Goal: Task Accomplishment & Management: Manage account settings

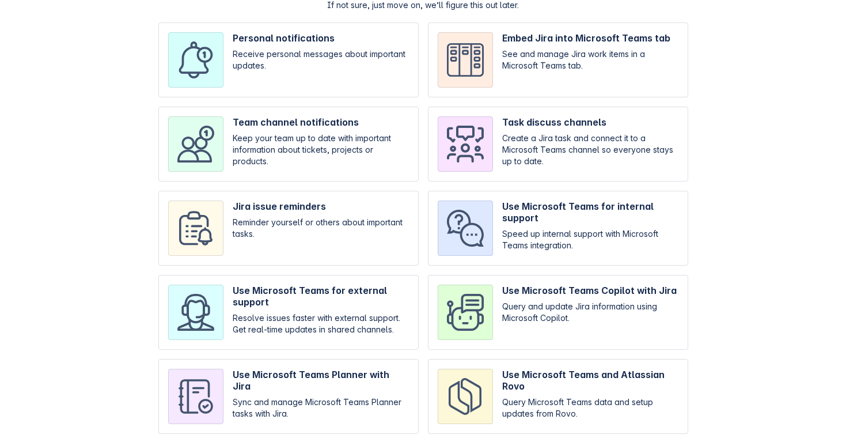
scroll to position [83, 0]
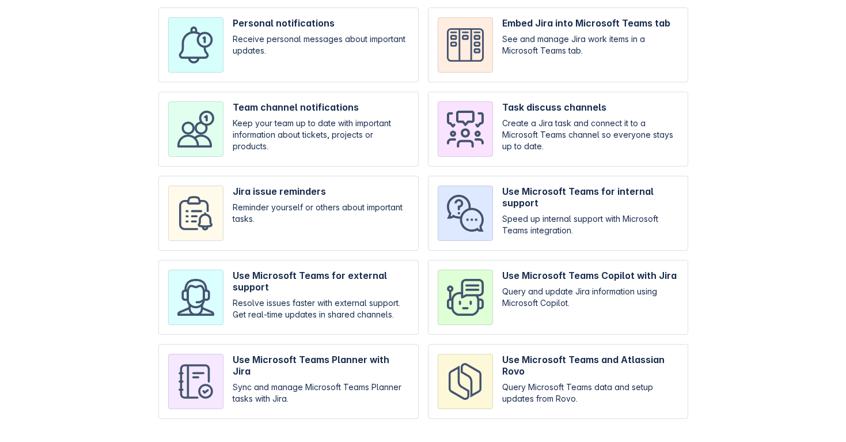
click at [313, 159] on input "checkbox" at bounding box center [288, 129] width 260 height 75
checkbox input "true"
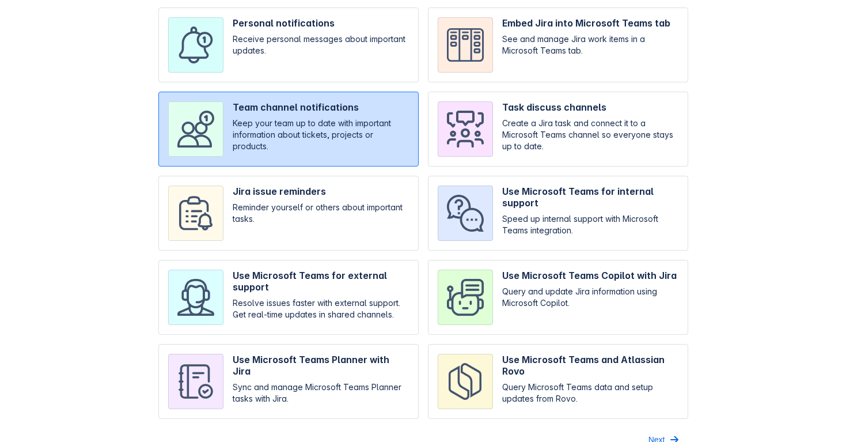
click at [522, 210] on input "checkbox" at bounding box center [558, 213] width 260 height 75
checkbox input "true"
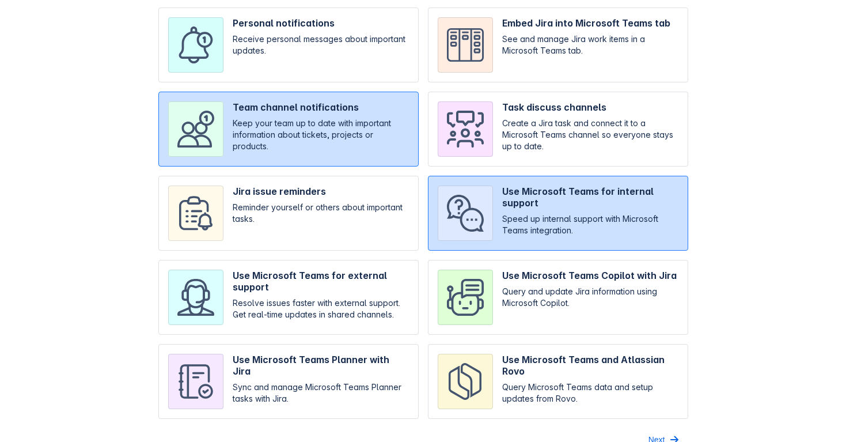
scroll to position [102, 0]
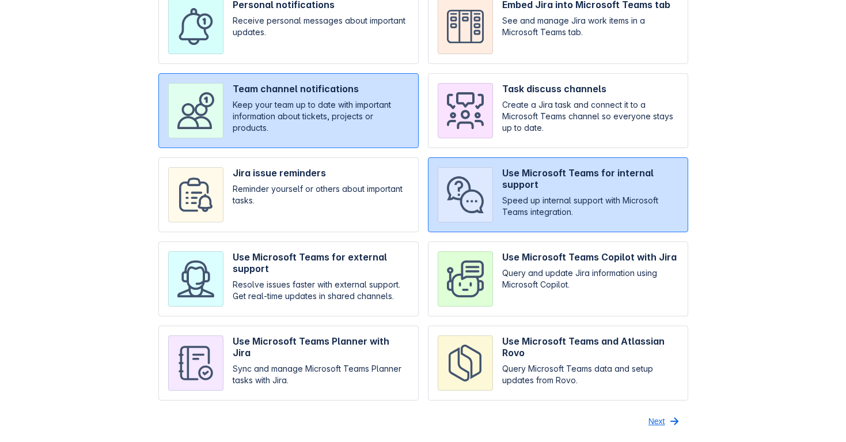
click at [670, 422] on span "button" at bounding box center [674, 421] width 14 height 14
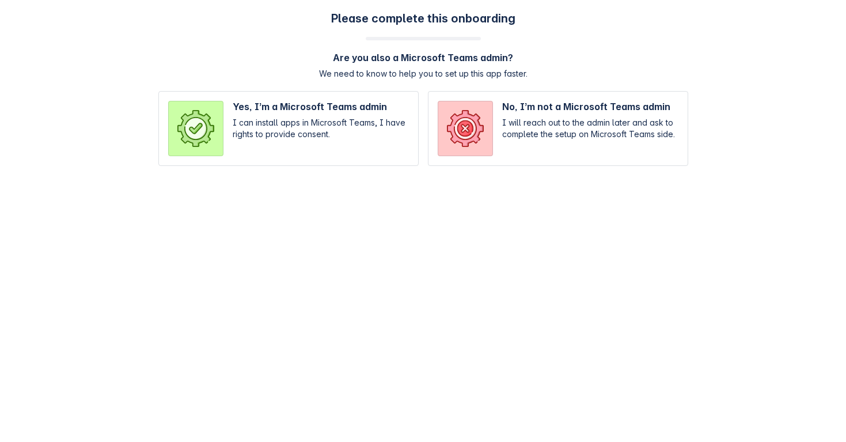
click at [367, 139] on input "radio" at bounding box center [288, 128] width 260 height 75
radio input "true"
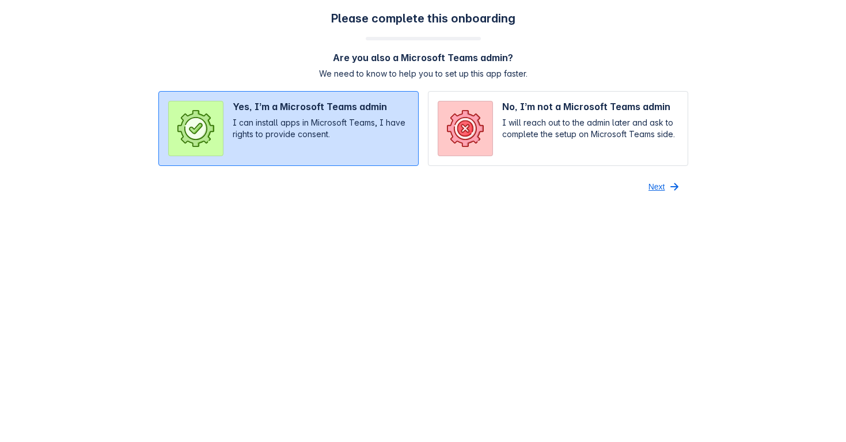
click at [655, 184] on span "Next" at bounding box center [656, 186] width 17 height 18
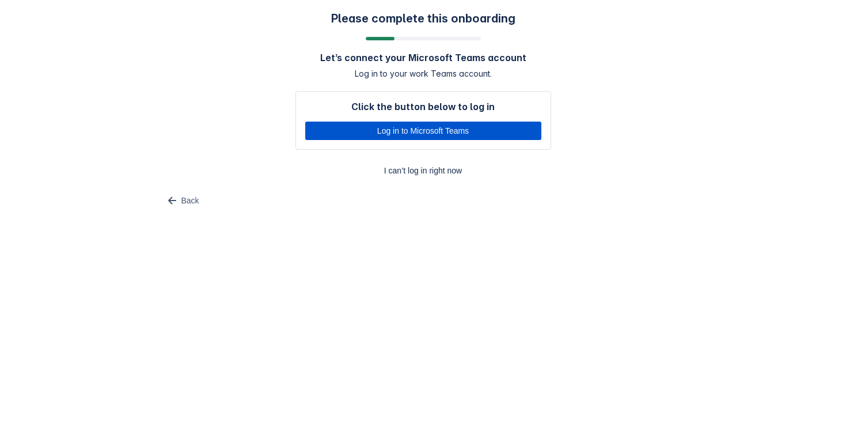
click at [450, 134] on span "Log in to Microsoft Teams" at bounding box center [423, 130] width 222 height 18
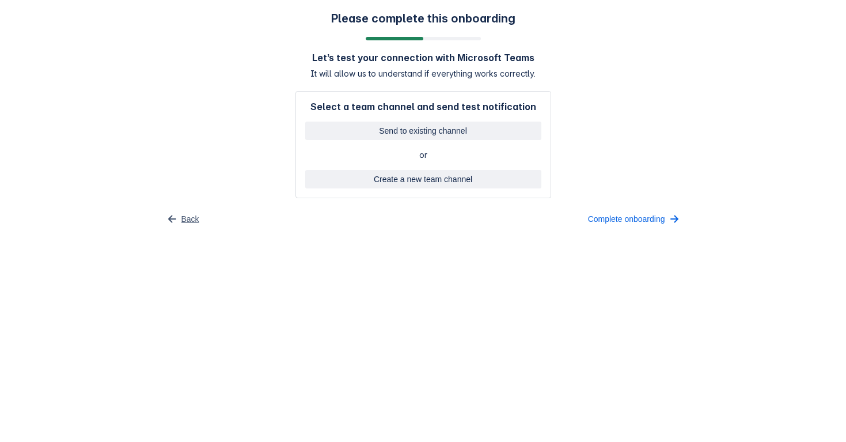
click at [189, 219] on span "Back" at bounding box center [190, 219] width 18 height 18
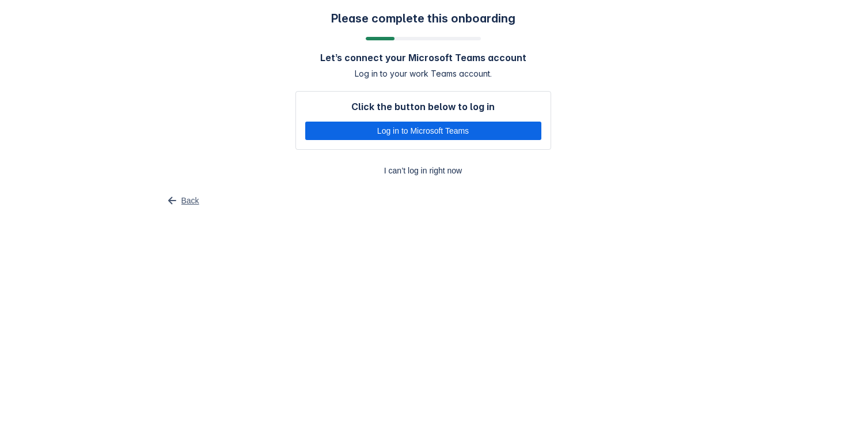
click at [191, 201] on span "Back" at bounding box center [190, 200] width 18 height 18
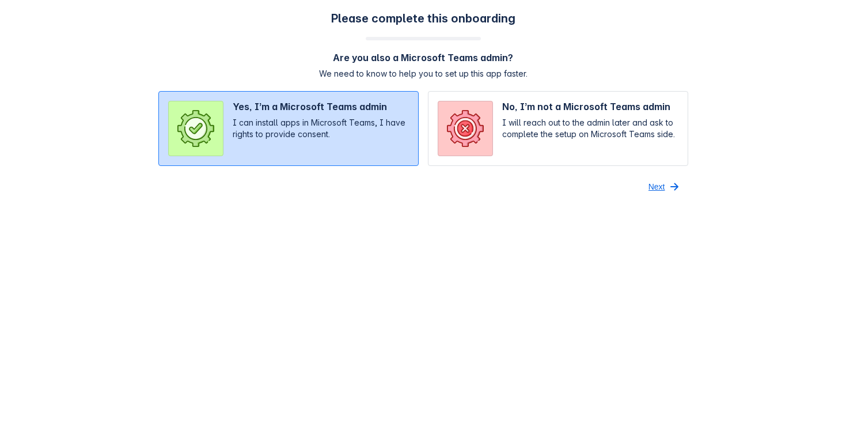
click at [656, 184] on span "Next" at bounding box center [656, 186] width 17 height 18
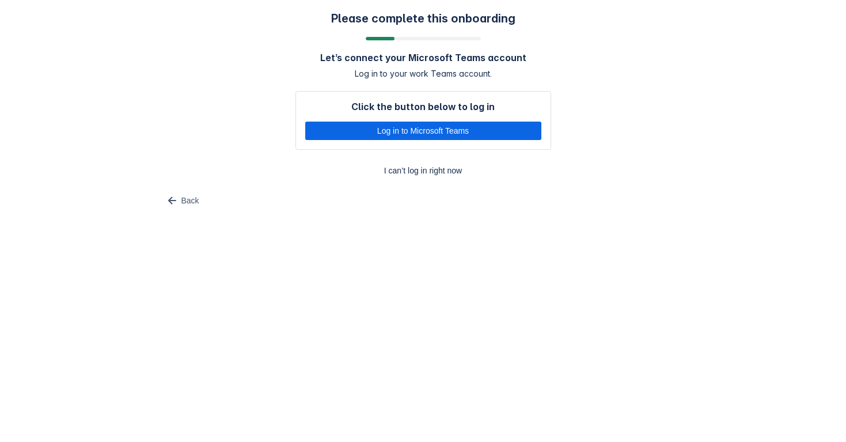
click at [557, 209] on div "Back" at bounding box center [423, 200] width 530 height 18
click at [429, 125] on span "Log in to Microsoft Teams" at bounding box center [423, 130] width 222 height 18
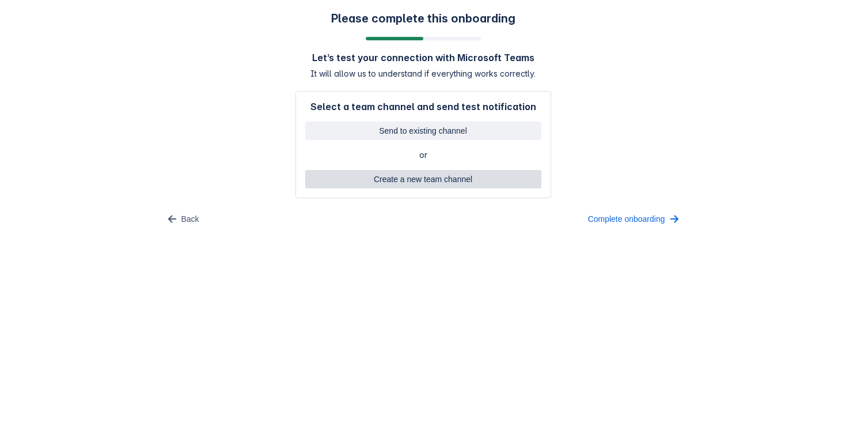
click at [435, 174] on span "Create a new team channel" at bounding box center [423, 179] width 222 height 18
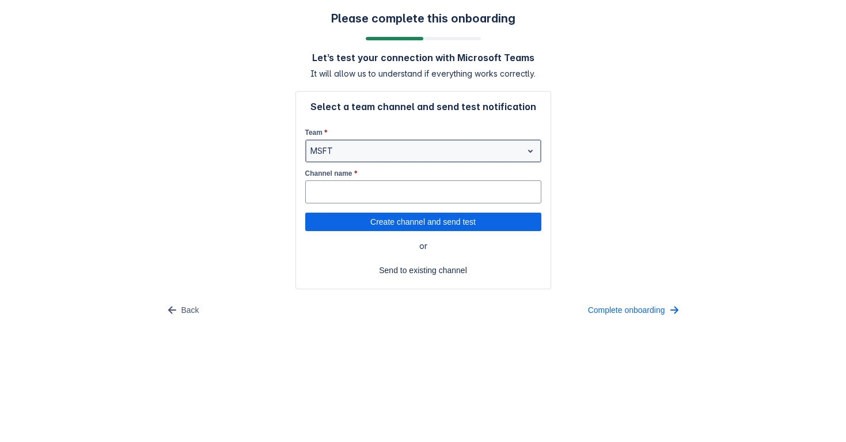
click at [402, 155] on div at bounding box center [413, 151] width 207 height 14
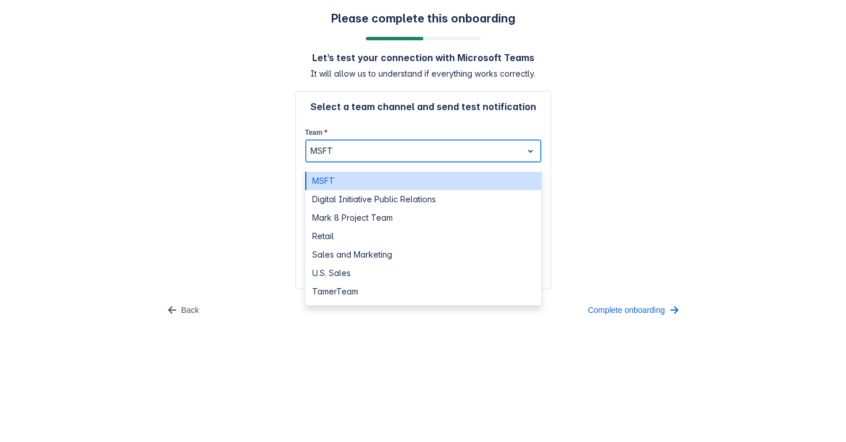
click at [393, 182] on div "MSFT" at bounding box center [423, 181] width 236 height 18
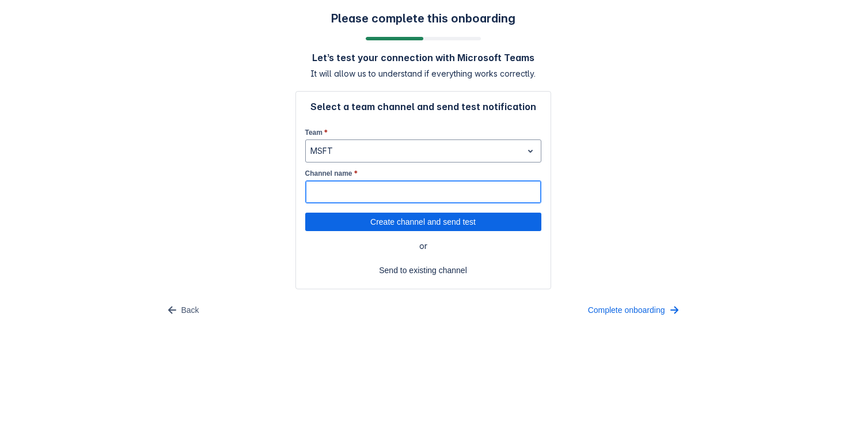
click at [390, 192] on input "Channel name *" at bounding box center [423, 191] width 235 height 21
click at [428, 219] on span "Create channel and send test" at bounding box center [423, 221] width 222 height 18
type input "GHAAA"
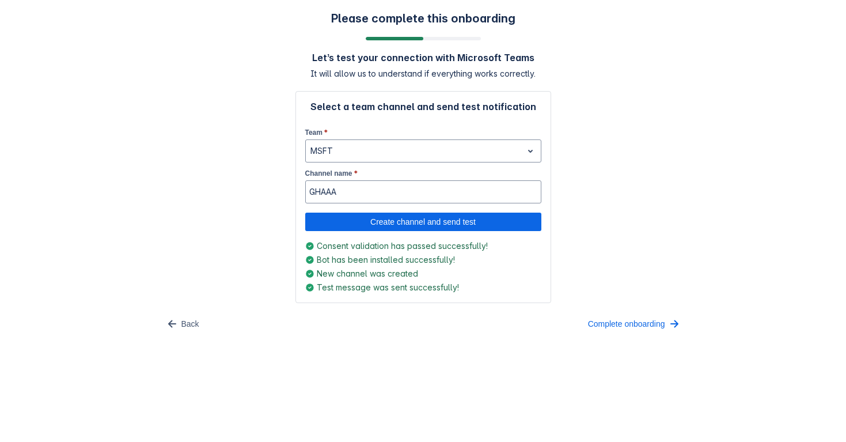
click at [388, 283] on span "Test message was sent successfully!" at bounding box center [388, 288] width 142 height 12
click at [458, 217] on span "Create channel and send test" at bounding box center [423, 221] width 222 height 18
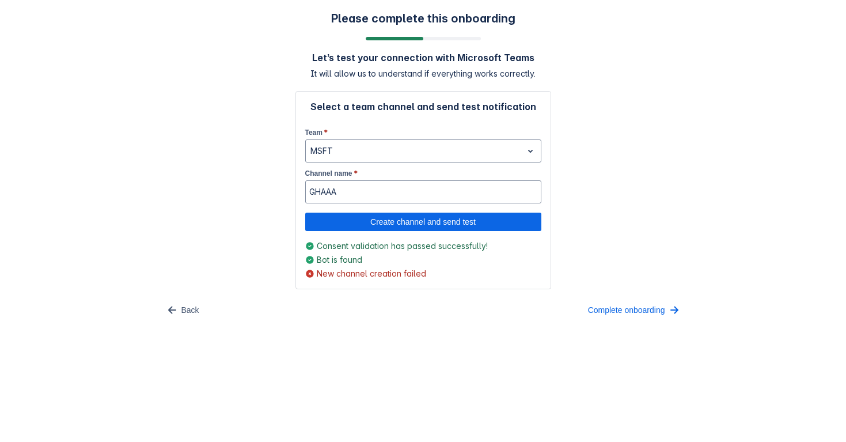
click at [379, 274] on span "New channel creation failed" at bounding box center [371, 274] width 109 height 12
click at [377, 286] on div "Select a team channel and send test notification Team * MSFT Channel name * GHA…" at bounding box center [423, 190] width 256 height 198
click at [383, 273] on span "New channel creation failed" at bounding box center [371, 274] width 109 height 12
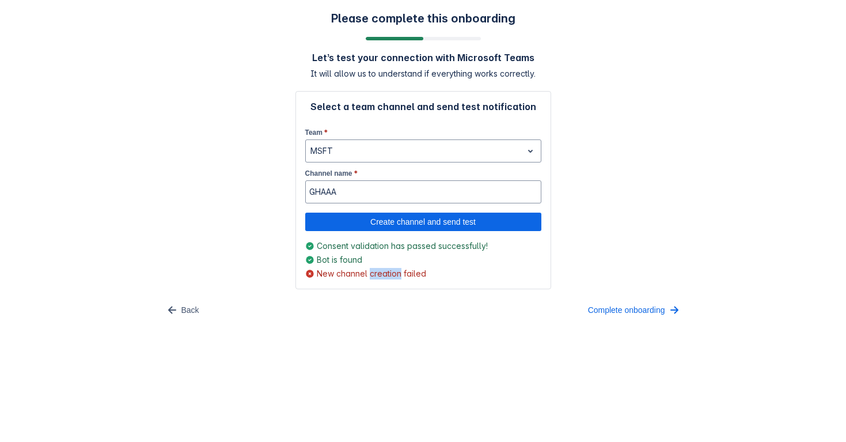
click at [383, 273] on span "New channel creation failed" at bounding box center [371, 274] width 109 height 12
click at [488, 329] on div "Please complete this onboarding Let’s test your connection with Microsoft Teams…" at bounding box center [423, 165] width 846 height 331
click at [604, 306] on span "Complete onboarding" at bounding box center [626, 310] width 77 height 18
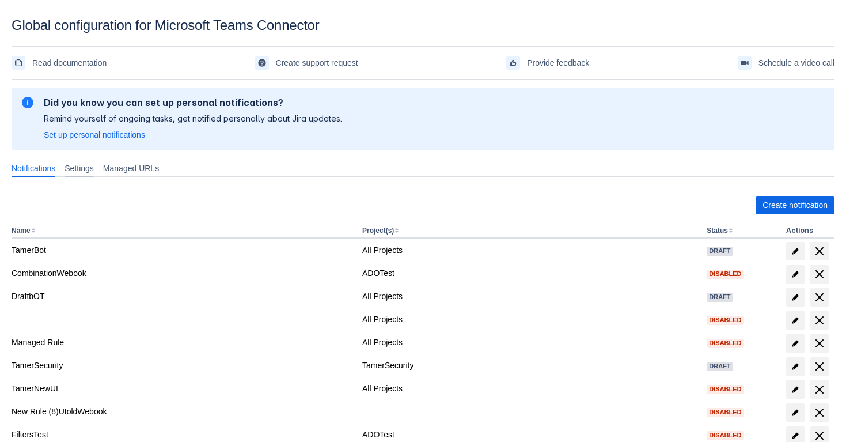
click at [94, 168] on span "Settings" at bounding box center [78, 168] width 29 height 12
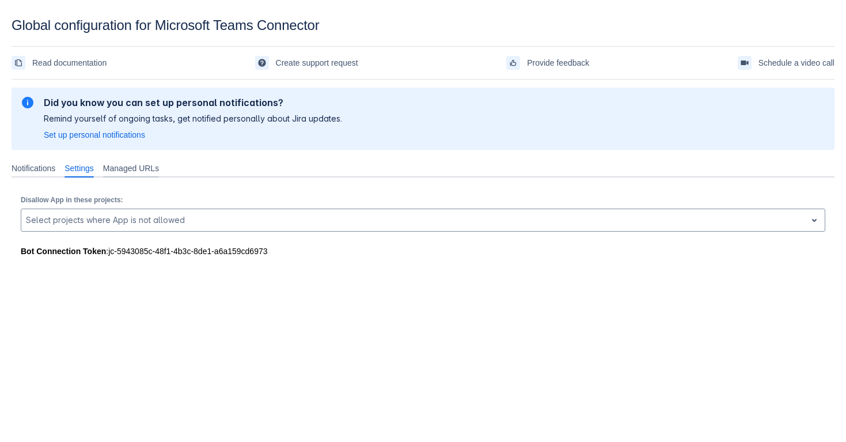
click at [119, 162] on span "Managed URLs" at bounding box center [131, 168] width 56 height 12
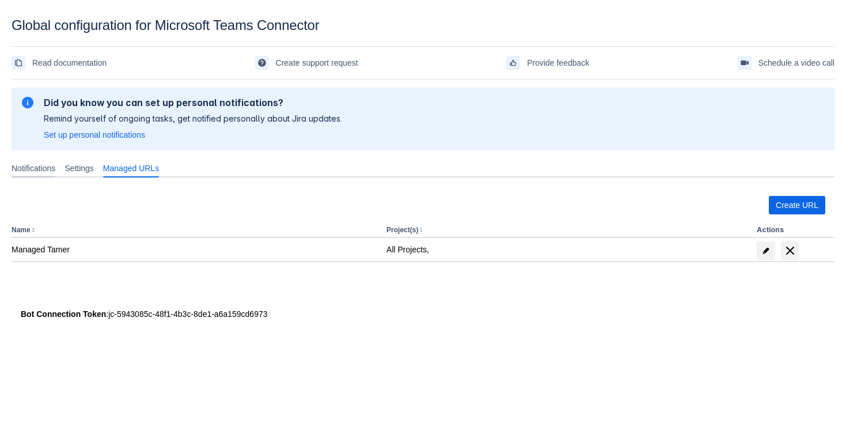
click at [54, 166] on span "Notifications" at bounding box center [34, 168] width 44 height 12
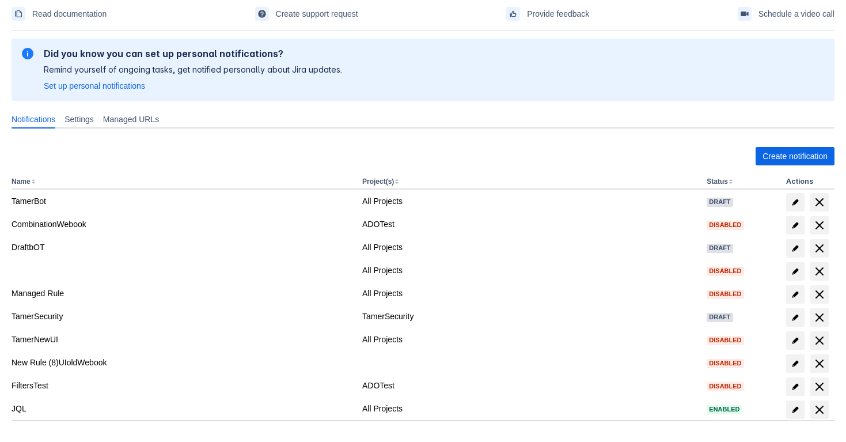
scroll to position [104, 0]
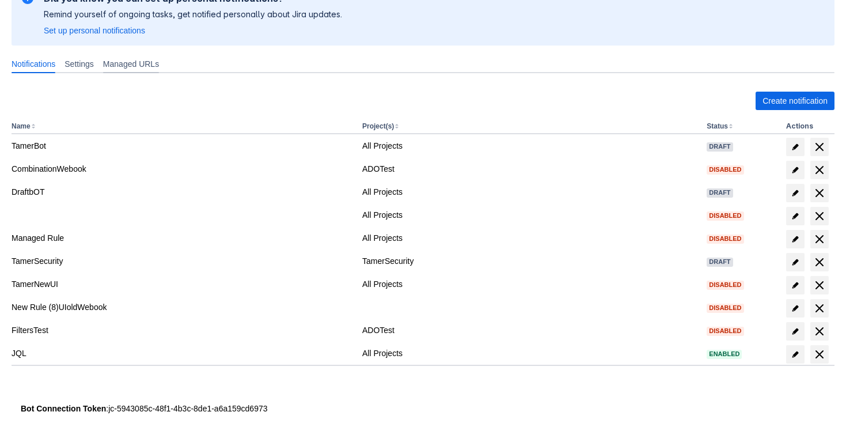
click at [110, 63] on div "Managed URLs" at bounding box center [130, 64] width 65 height 18
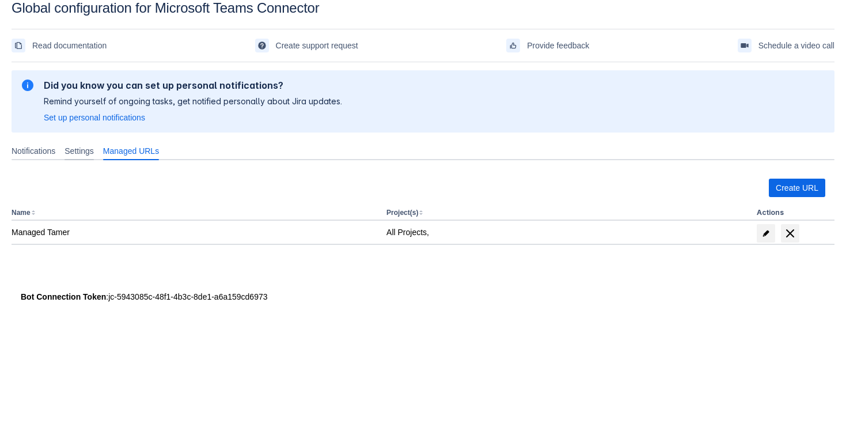
click at [75, 154] on span "Settings" at bounding box center [78, 151] width 29 height 12
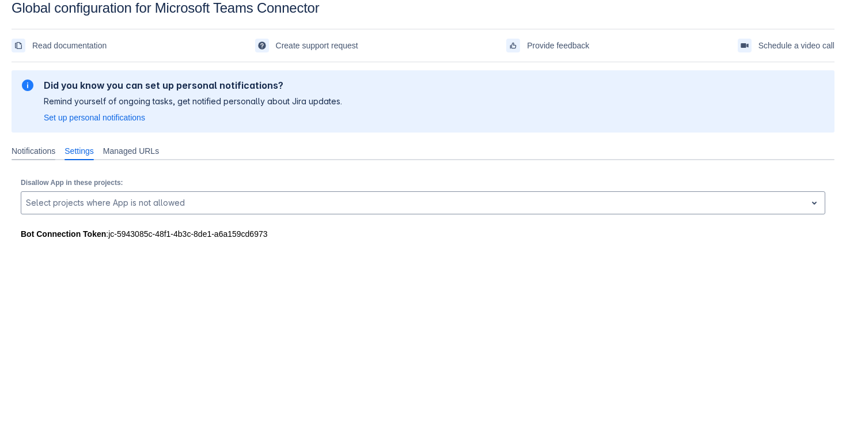
click at [60, 157] on div "Notifications" at bounding box center [33, 151] width 53 height 18
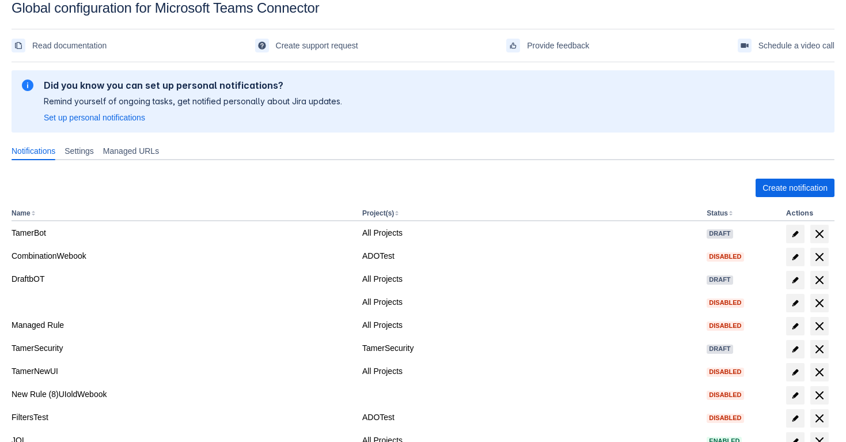
click at [88, 139] on div "Did you know you can set up personal notifications? Remind yourself of ongoing …" at bounding box center [423, 105] width 823 height 71
click at [88, 144] on div "Settings" at bounding box center [79, 151] width 39 height 18
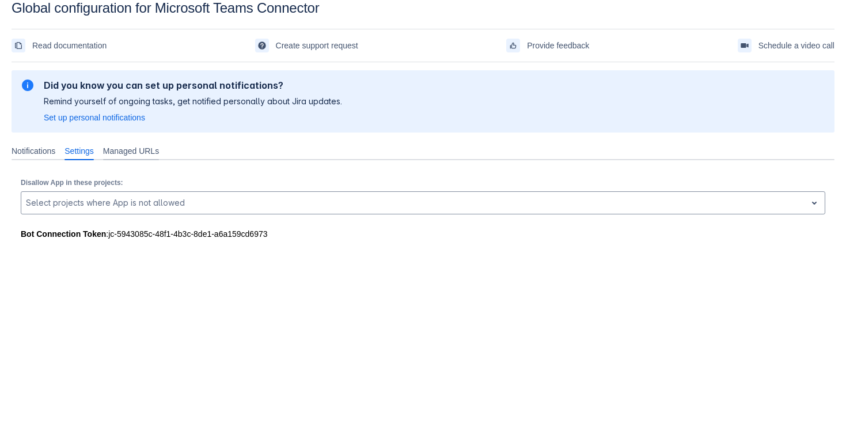
click at [139, 153] on span "Managed URLs" at bounding box center [131, 151] width 56 height 12
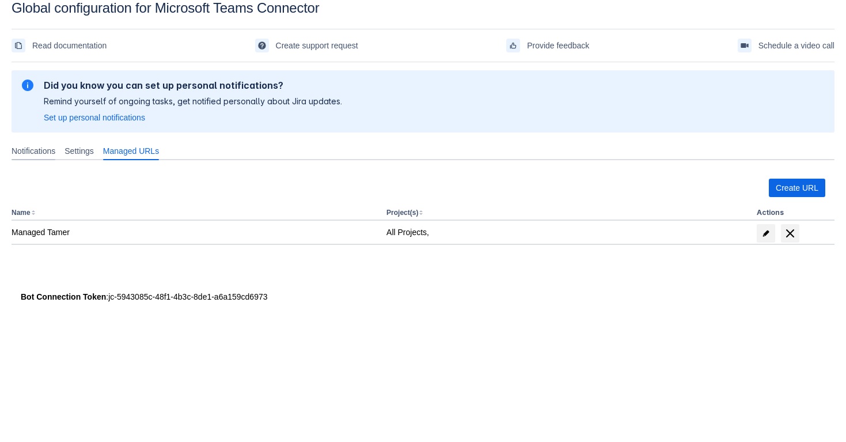
click at [28, 151] on span "Notifications" at bounding box center [34, 151] width 44 height 12
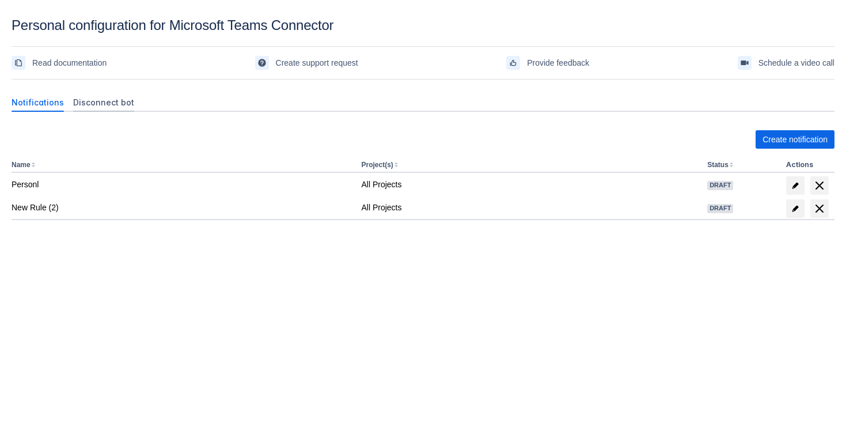
click at [90, 107] on span "Disconnect bot" at bounding box center [103, 103] width 61 height 12
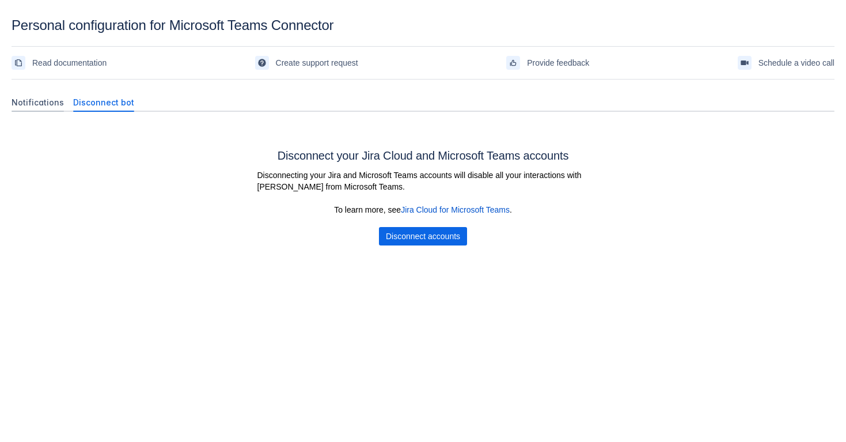
click at [35, 100] on span "Notifications" at bounding box center [38, 103] width 52 height 12
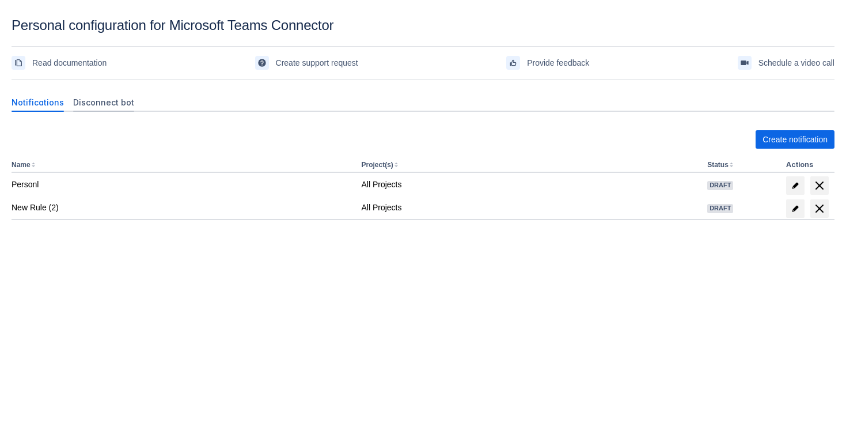
click at [124, 101] on span "Disconnect bot" at bounding box center [103, 103] width 61 height 12
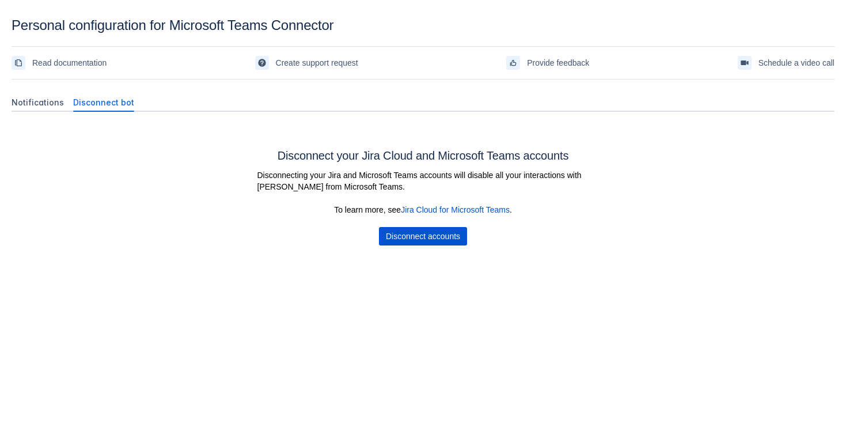
click at [431, 233] on span "Disconnect accounts" at bounding box center [423, 236] width 74 height 18
